Goal: Check status: Check status

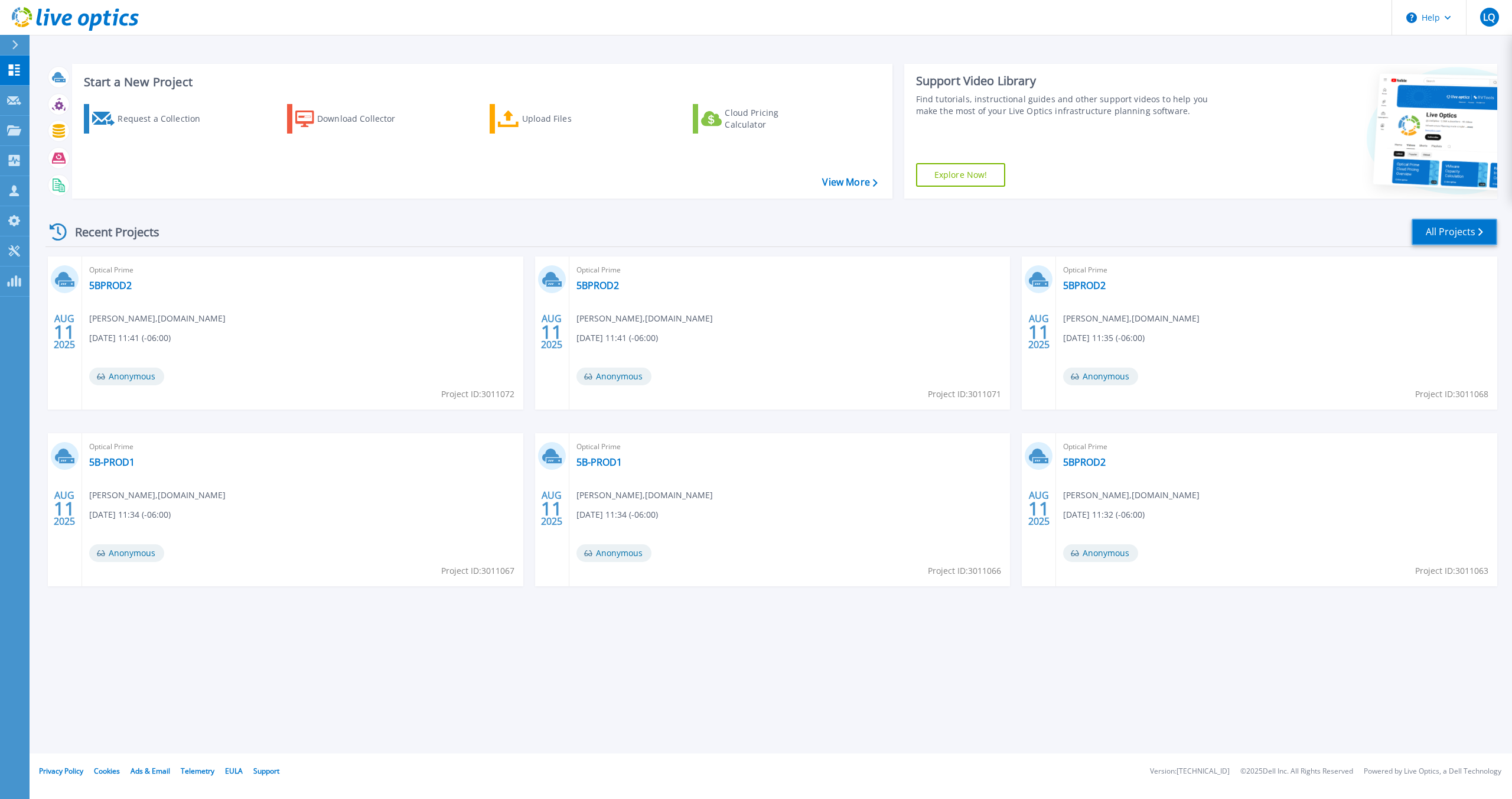
click at [1442, 231] on link "All Projects" at bounding box center [1455, 232] width 86 height 27
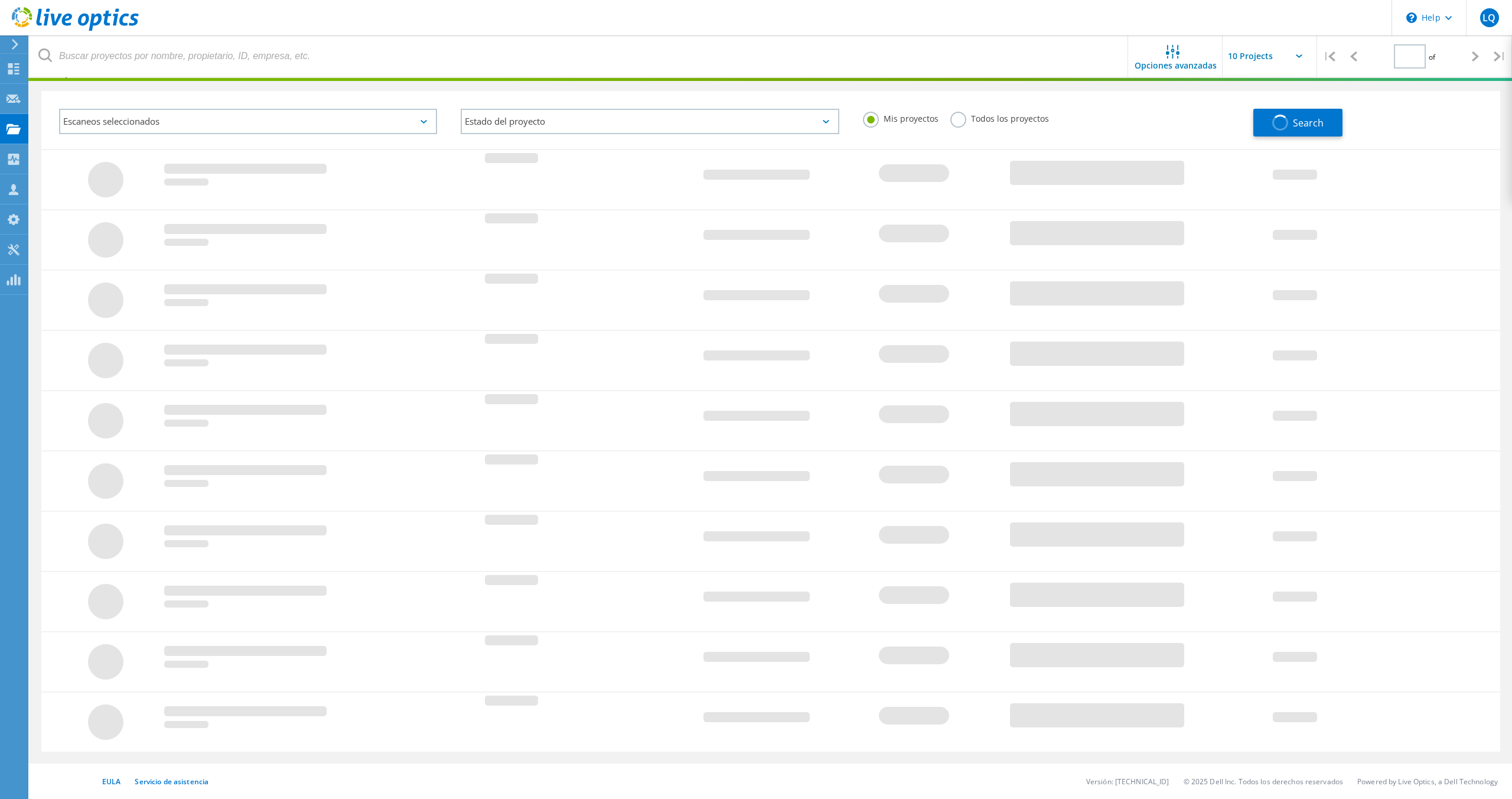
type input "1"
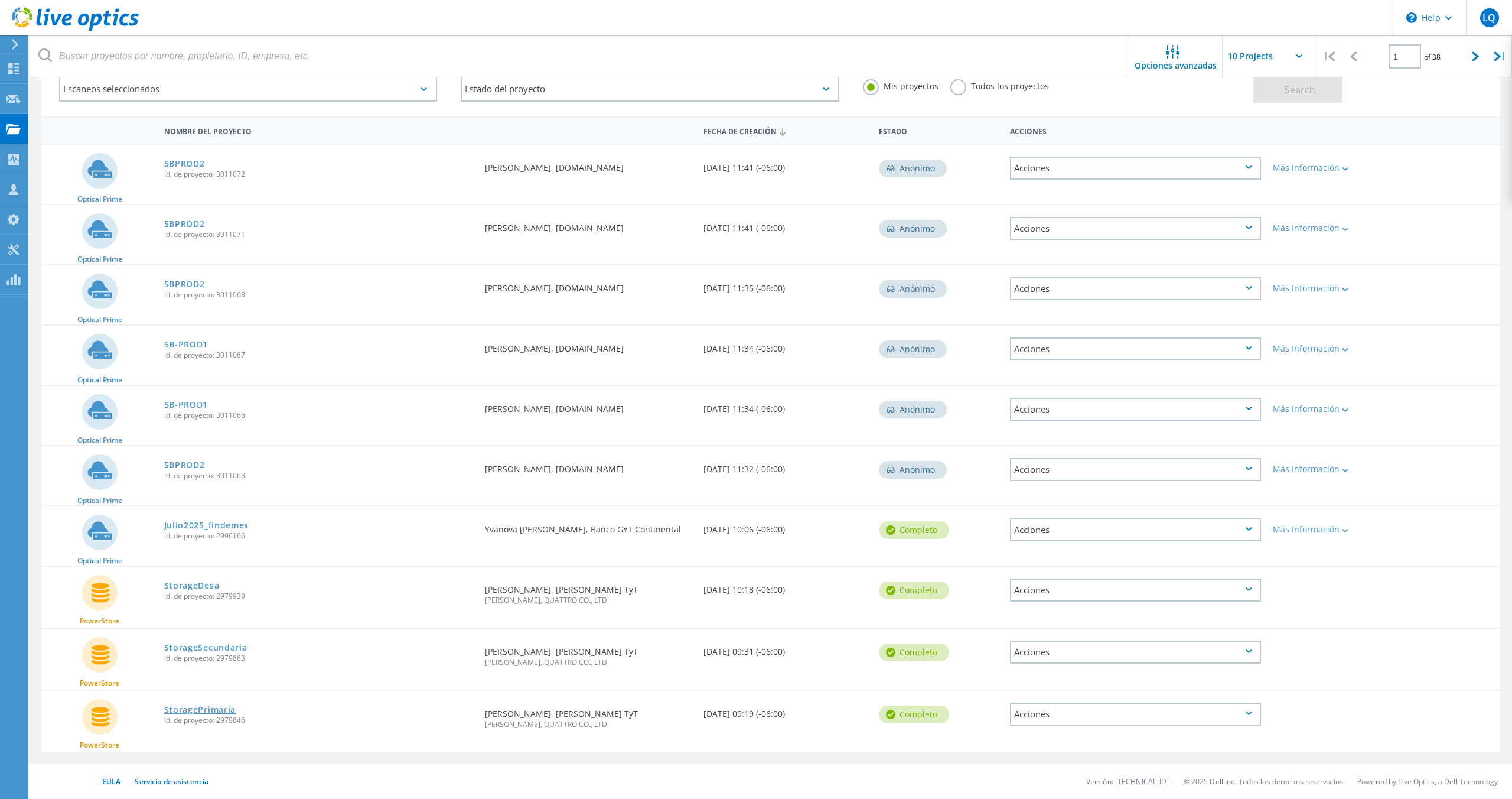
click at [205, 711] on link "StoragePrimaria" at bounding box center [200, 710] width 72 height 8
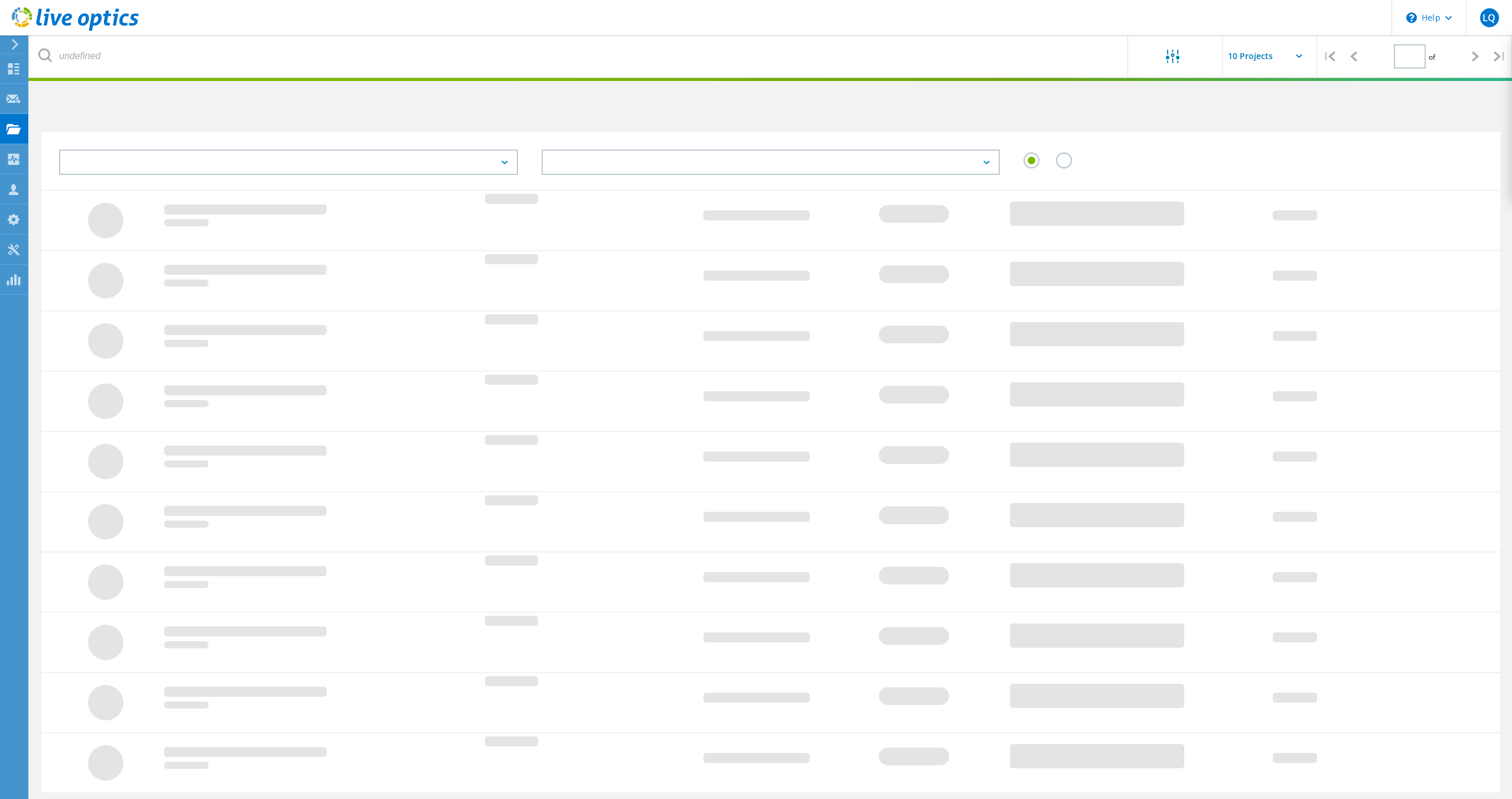
scroll to position [40, 0]
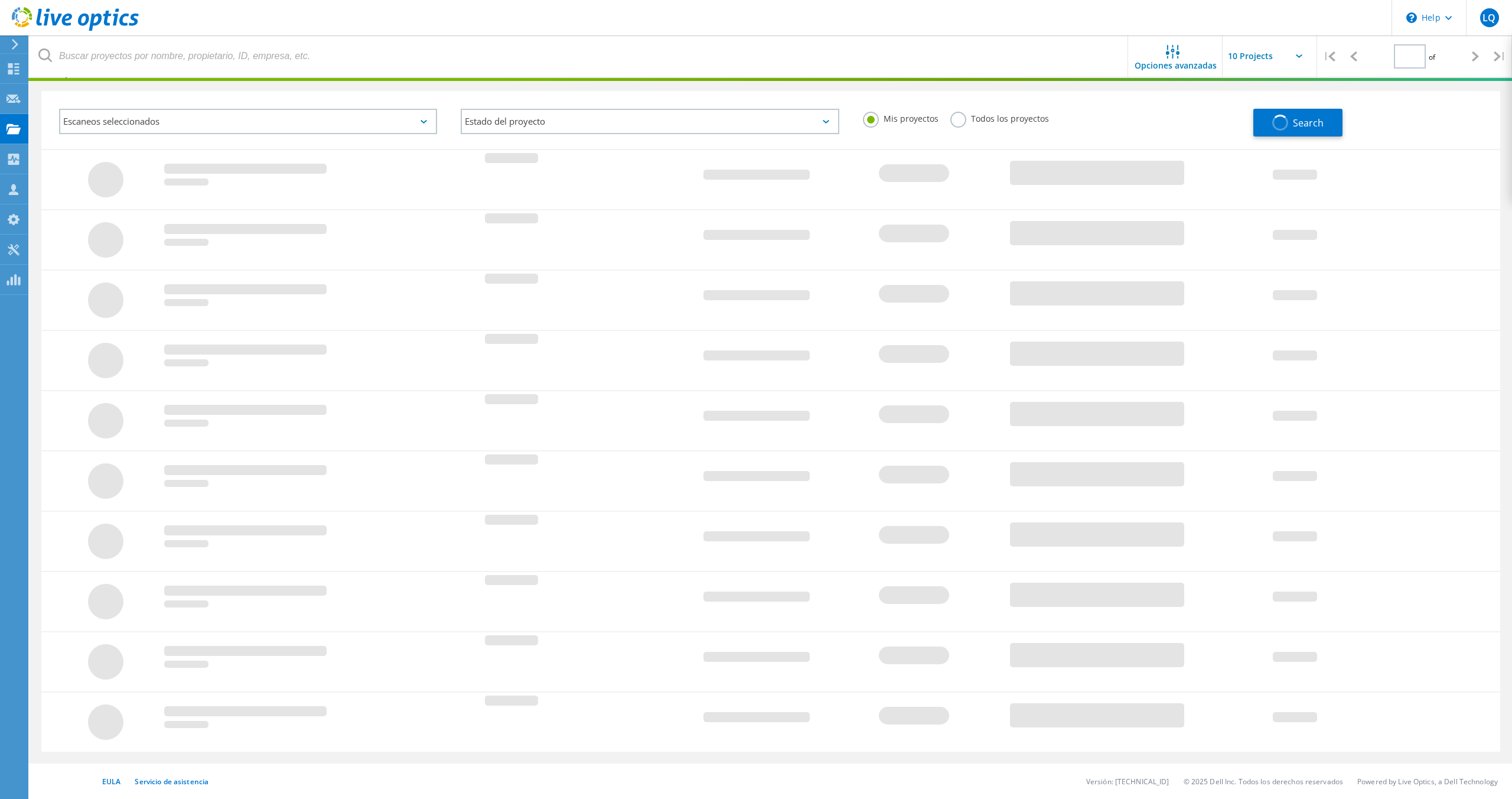
type input "1"
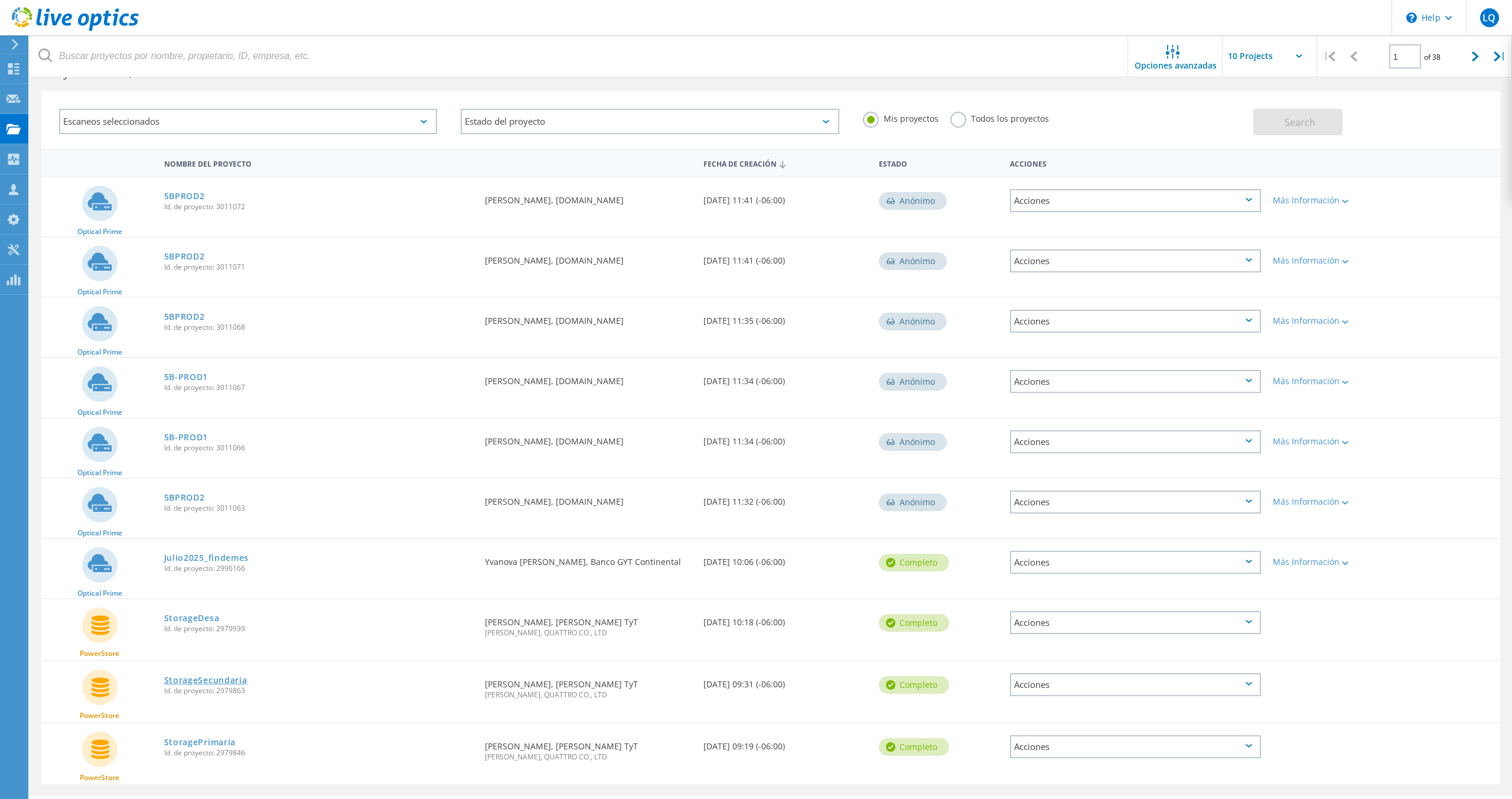
click at [239, 680] on link "StorageSecundaria" at bounding box center [205, 680] width 83 height 8
